Goal: Task Accomplishment & Management: Use online tool/utility

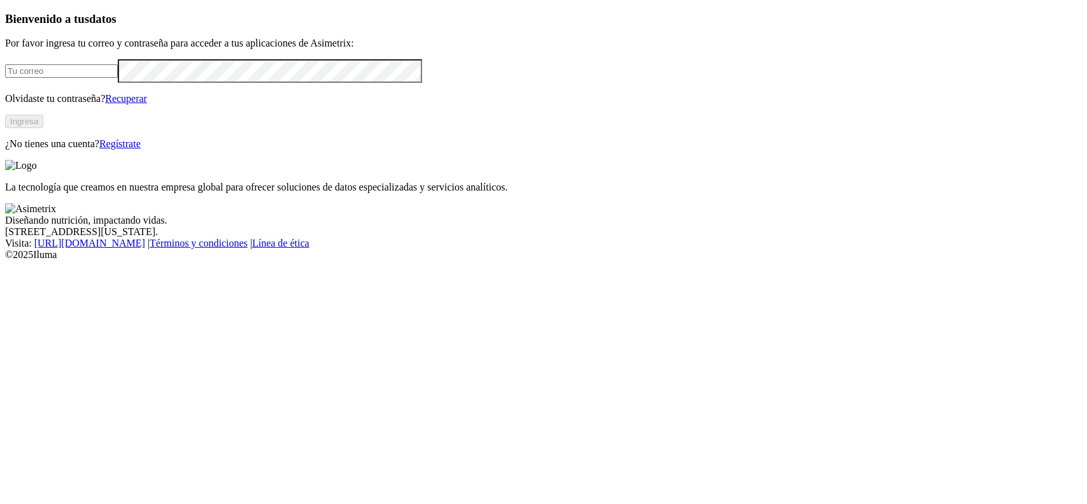
type input "[PERSON_NAME][EMAIL_ADDRESS][DOMAIN_NAME]"
click at [43, 128] on button "Ingresa" at bounding box center [24, 121] width 38 height 13
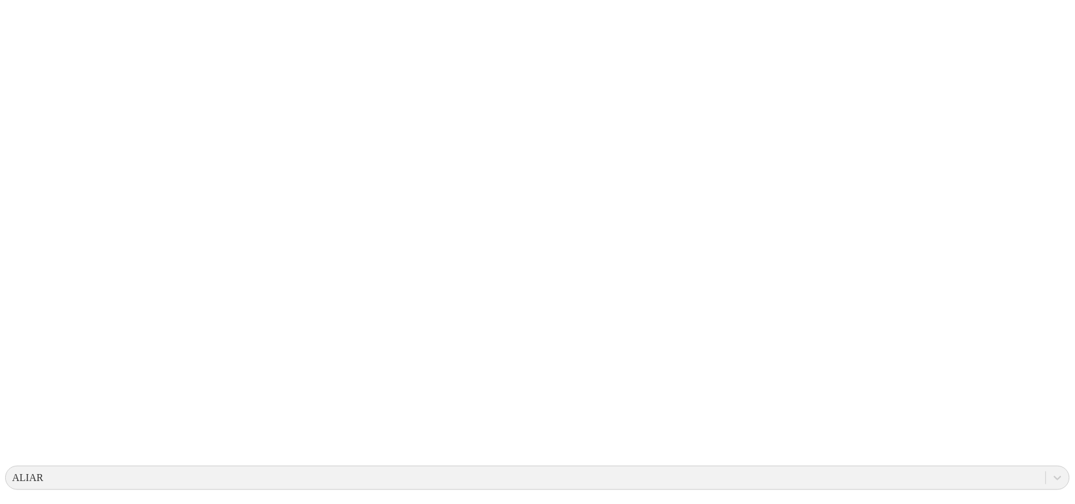
scroll to position [80, 0]
